Goal: Information Seeking & Learning: Stay updated

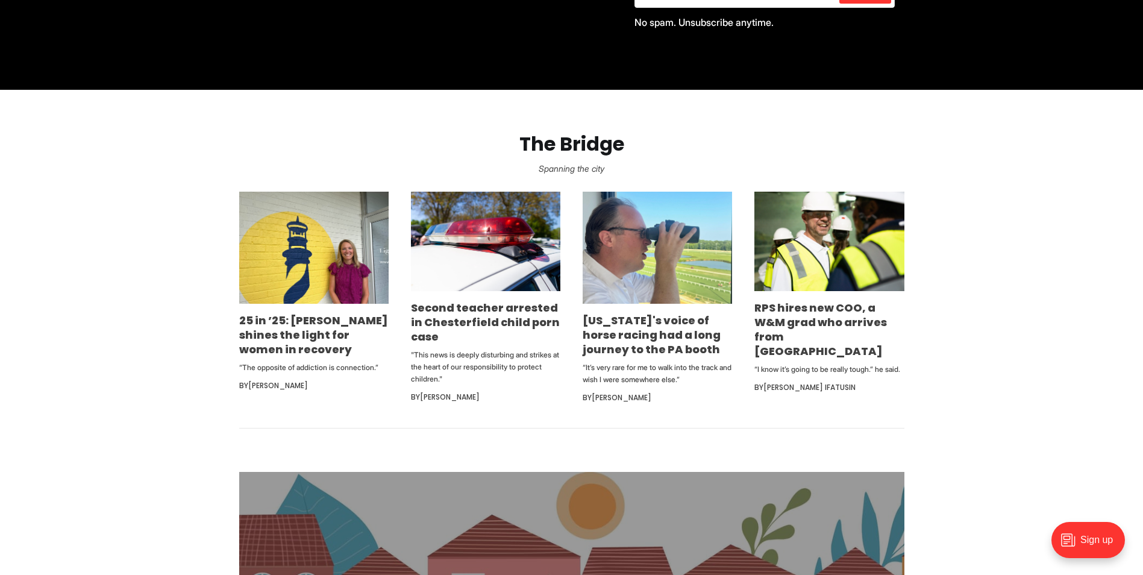
scroll to position [663, 0]
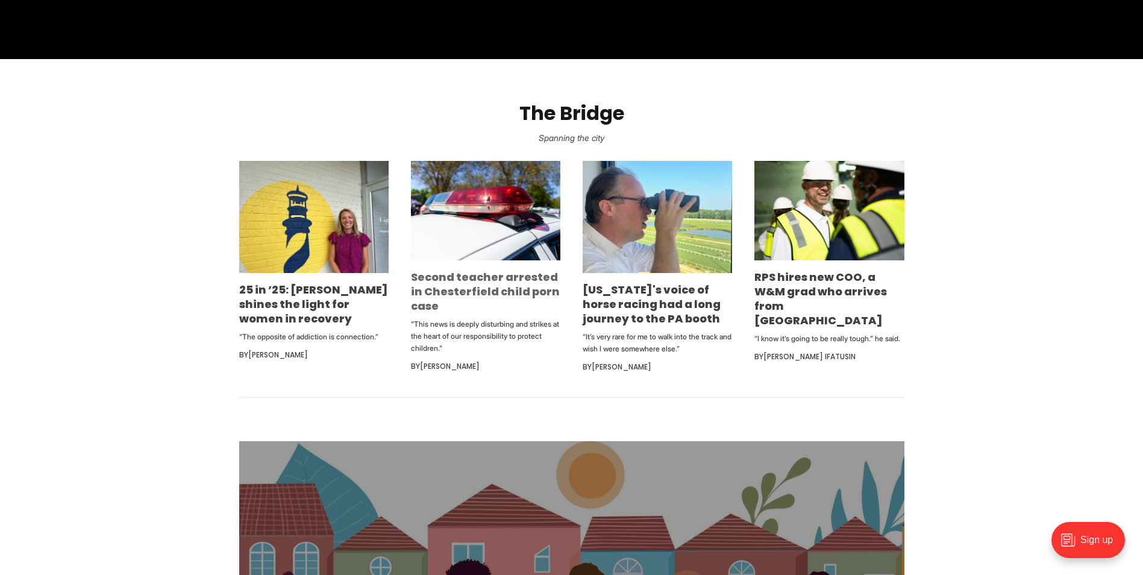
click at [445, 273] on link "Second teacher arrested in Chesterfield child porn case" at bounding box center [485, 291] width 149 height 44
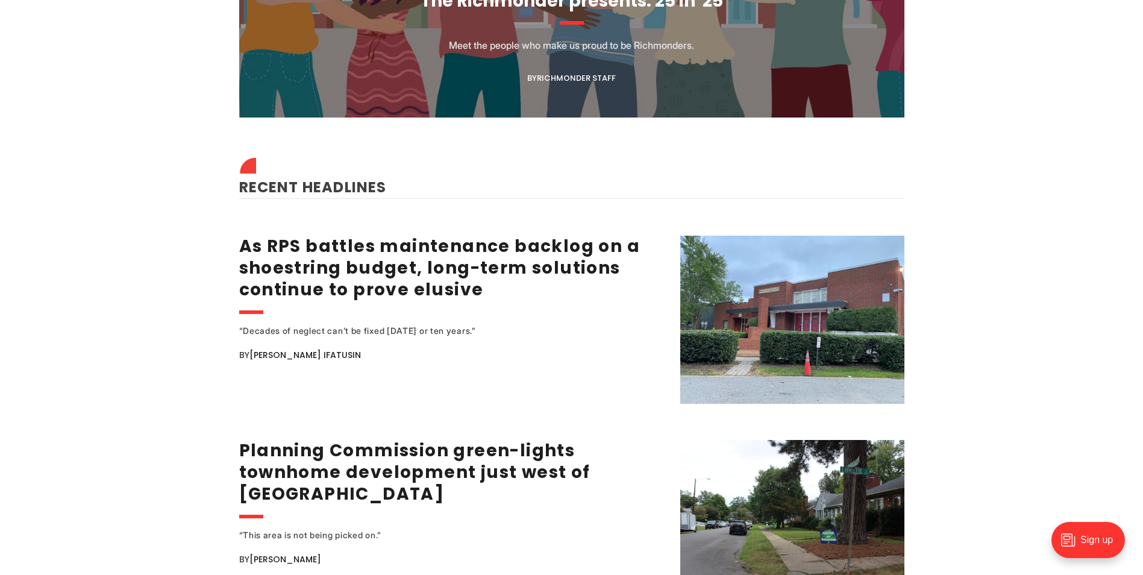
scroll to position [1386, 0]
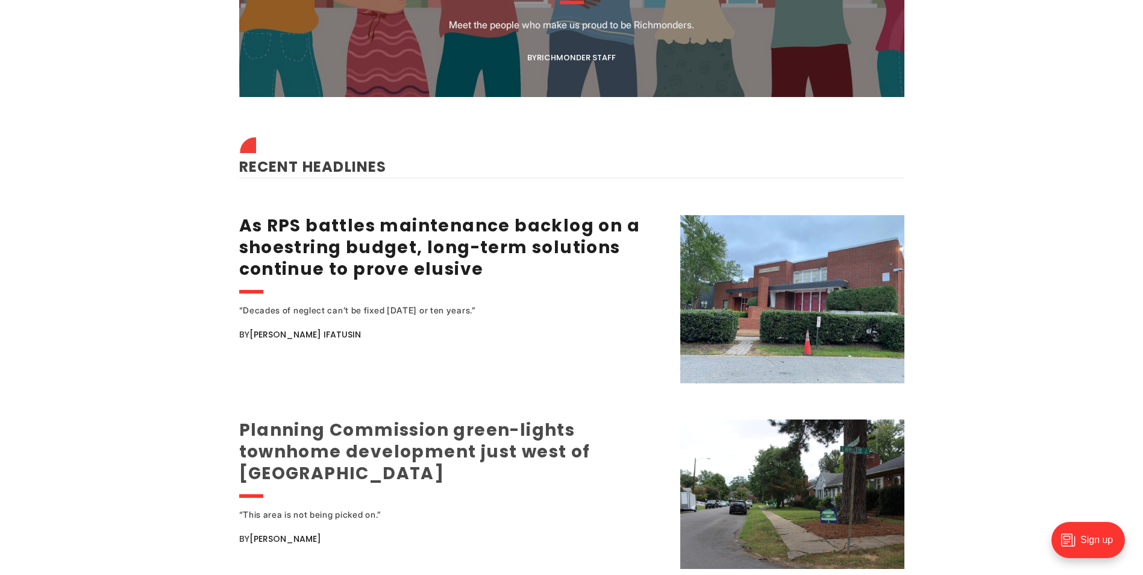
click at [429, 430] on link "Planning Commission green-lights townhome development just west of [GEOGRAPHIC_…" at bounding box center [414, 451] width 351 height 67
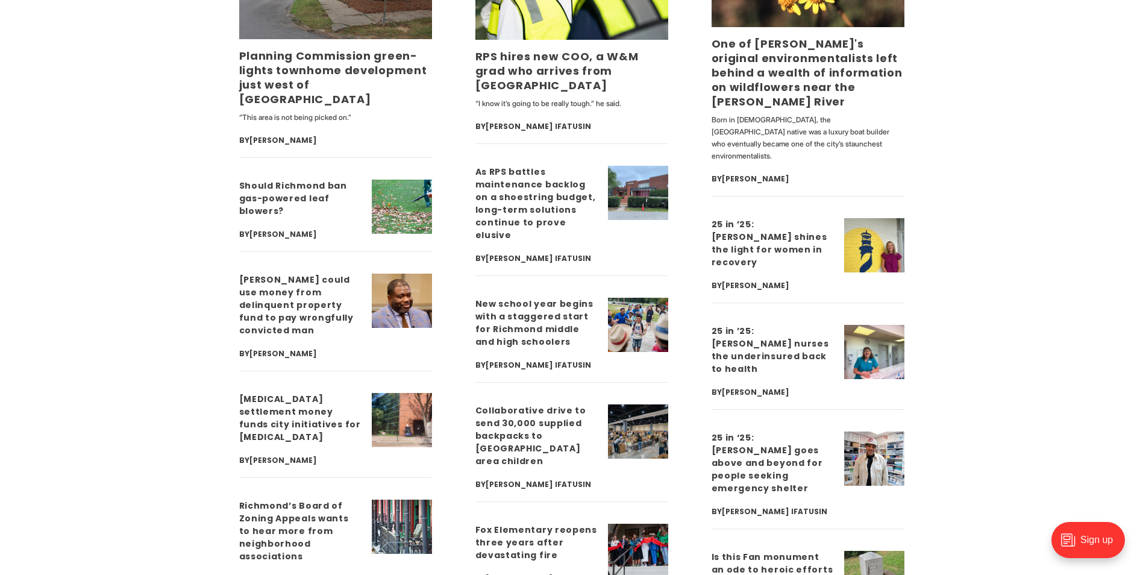
scroll to position [3133, 0]
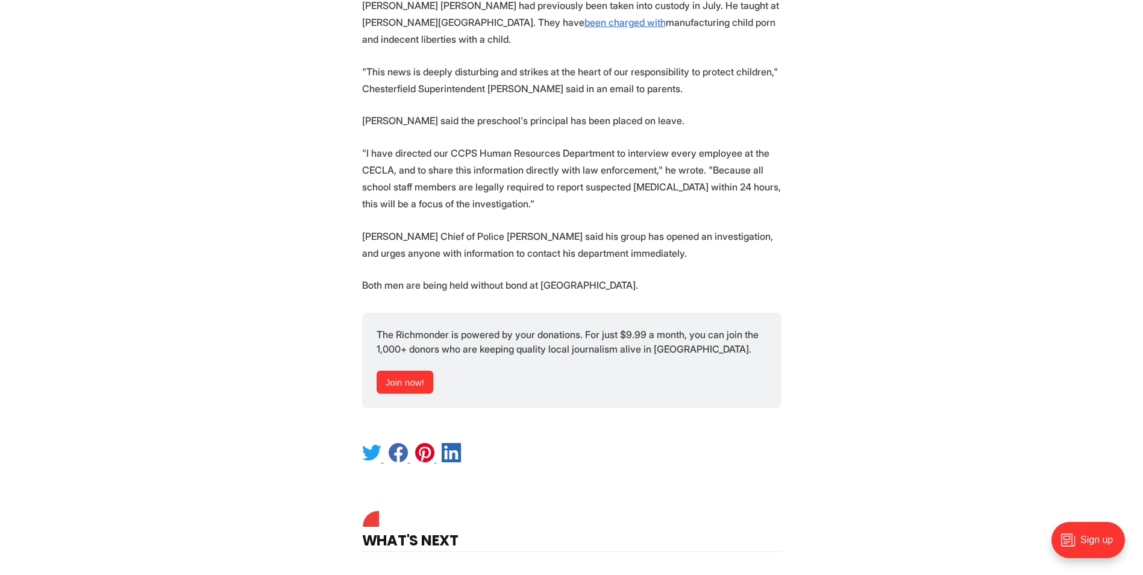
scroll to position [603, 0]
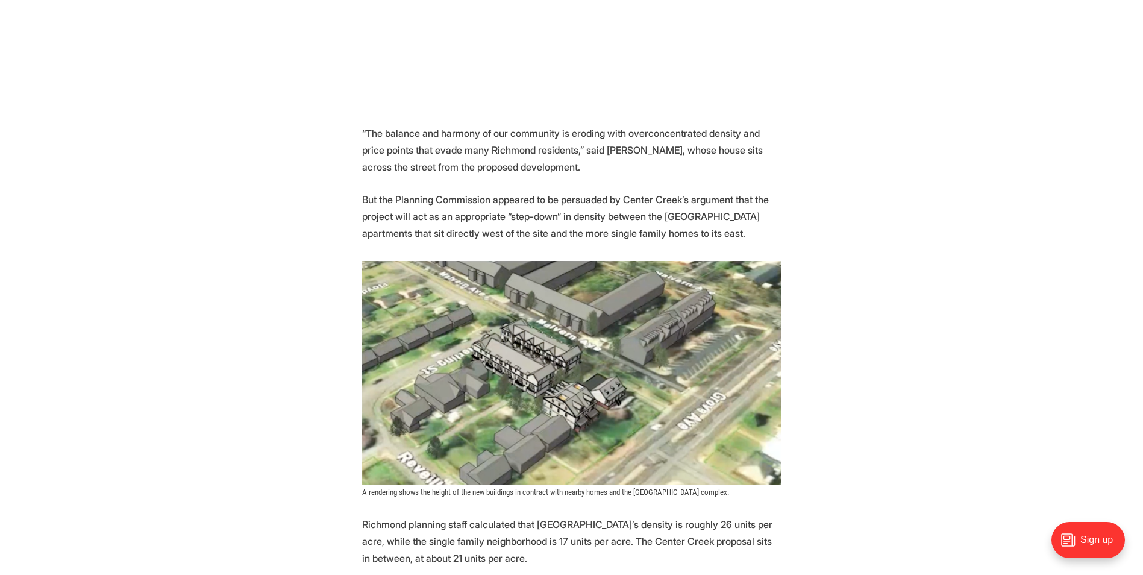
scroll to position [1024, 0]
